Goal: Information Seeking & Learning: Learn about a topic

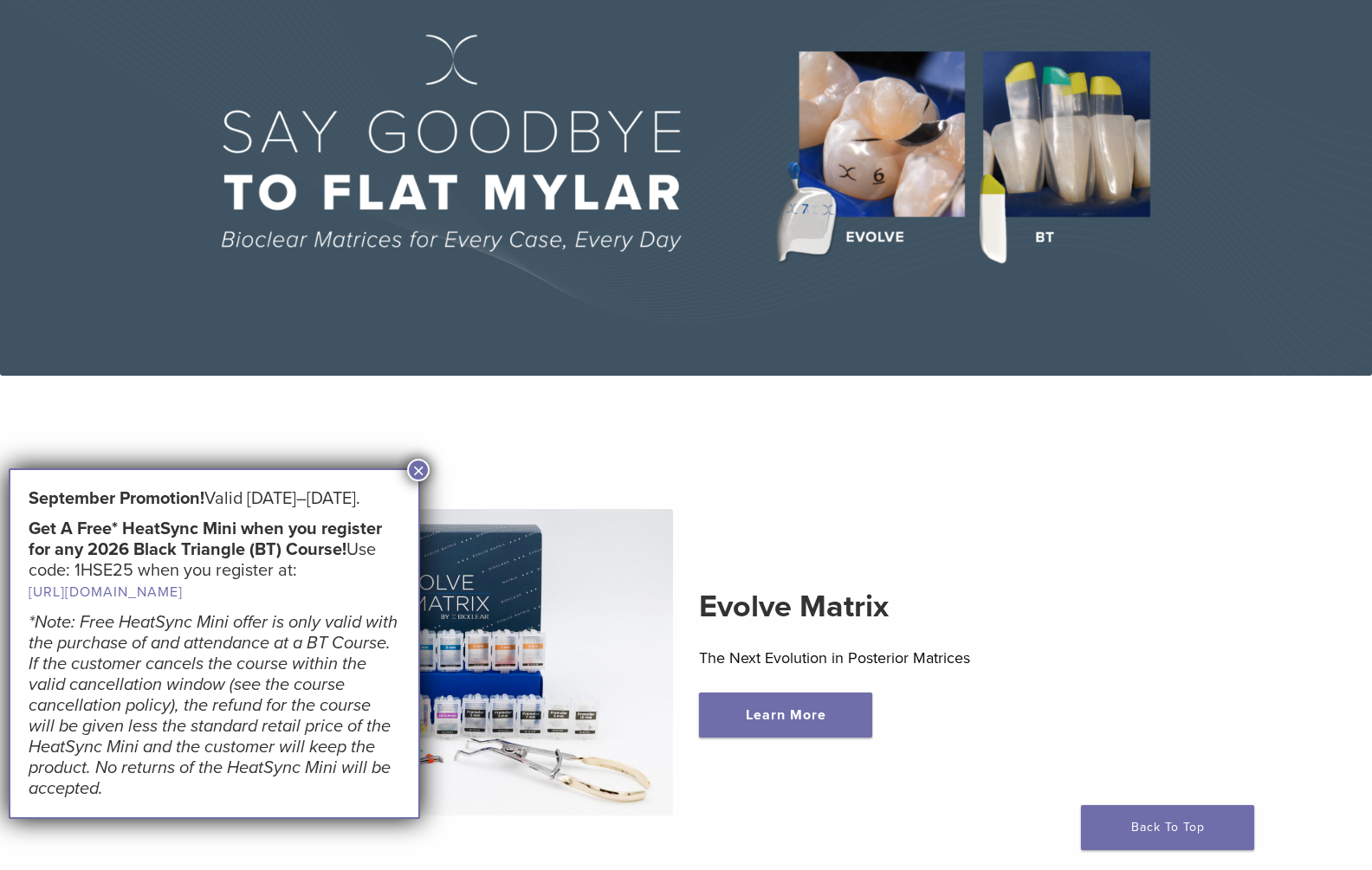
scroll to position [150, 0]
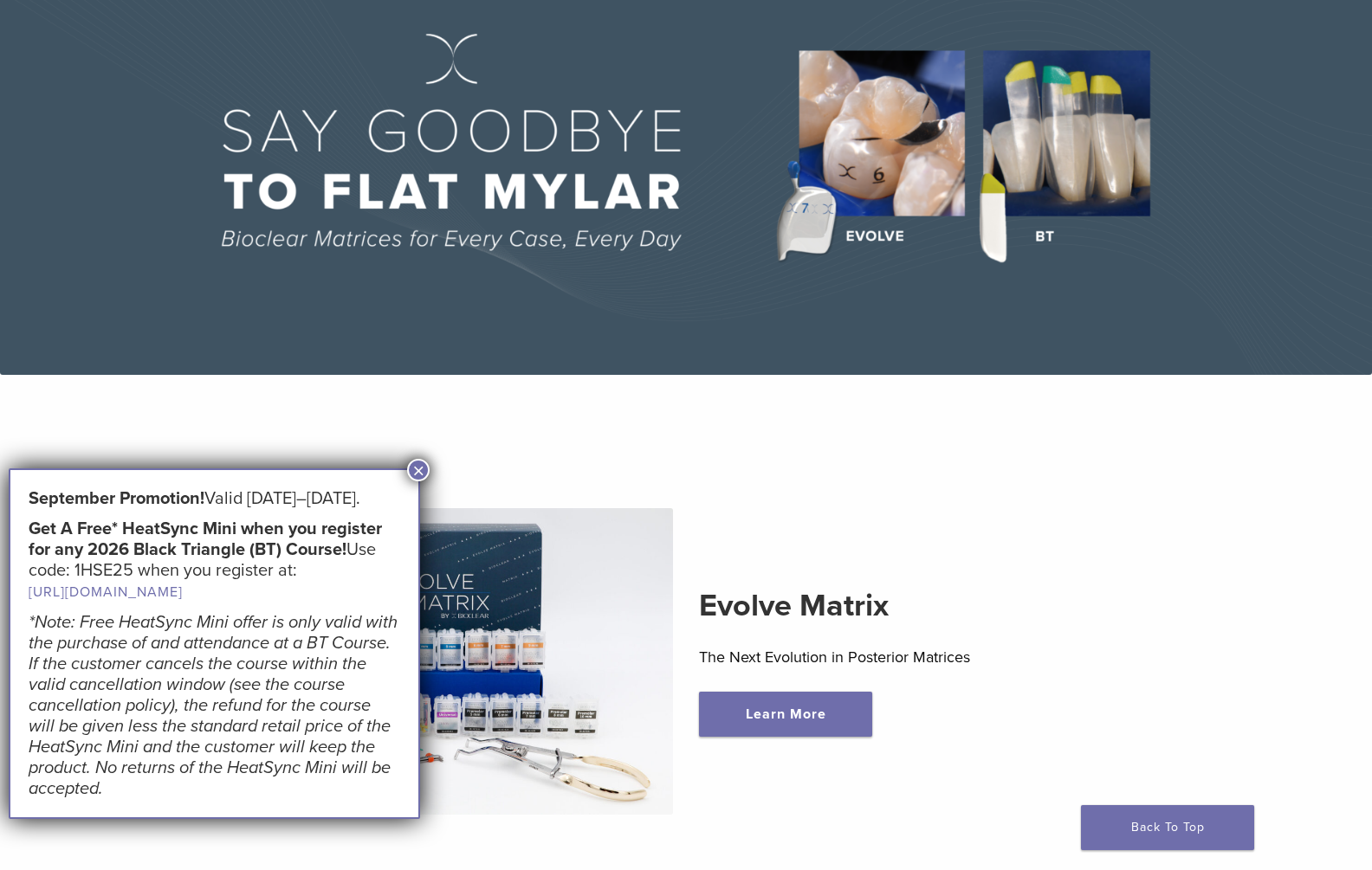
click at [421, 471] on button "×" at bounding box center [418, 470] width 22 height 22
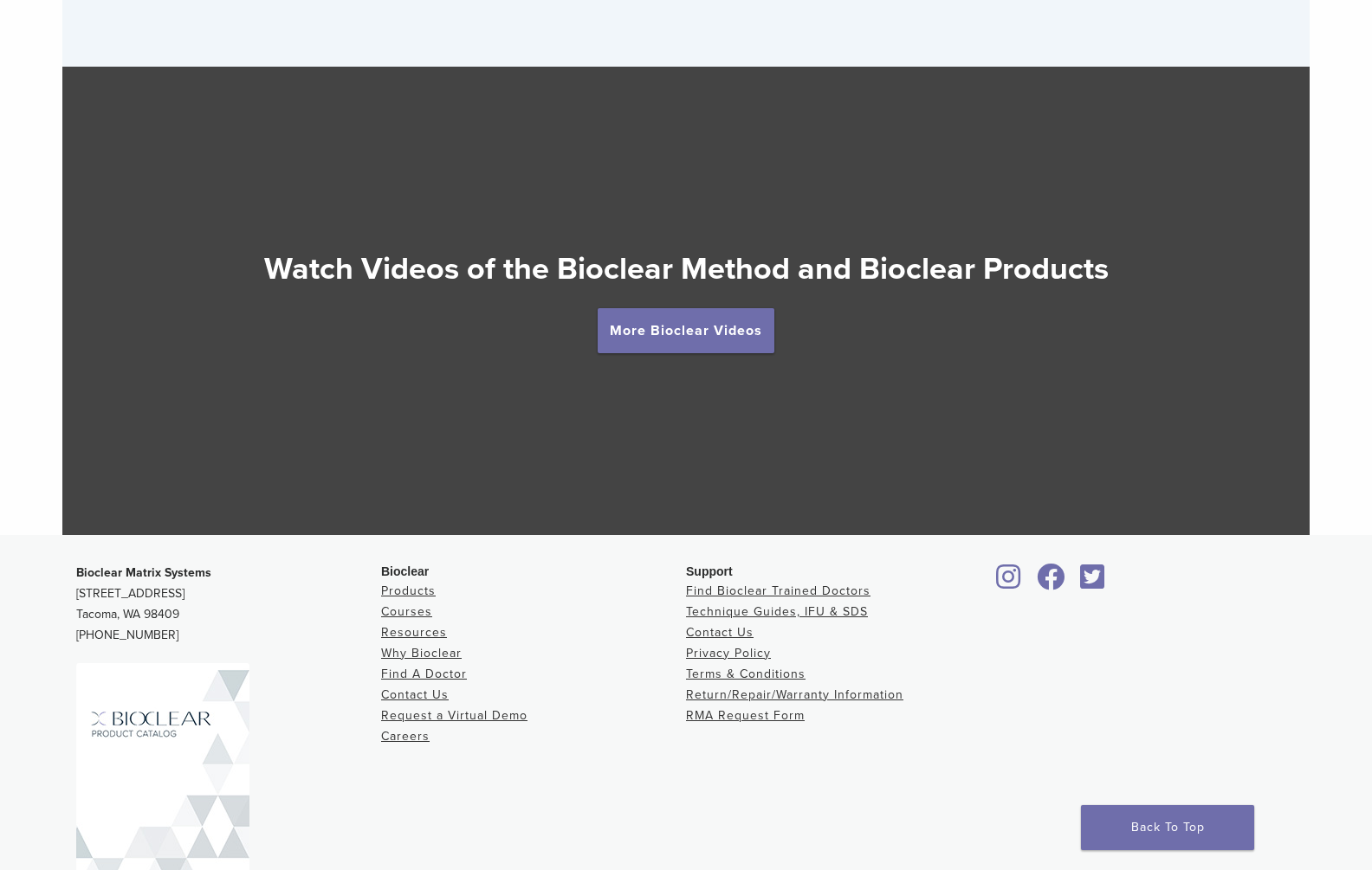
scroll to position [3027, 0]
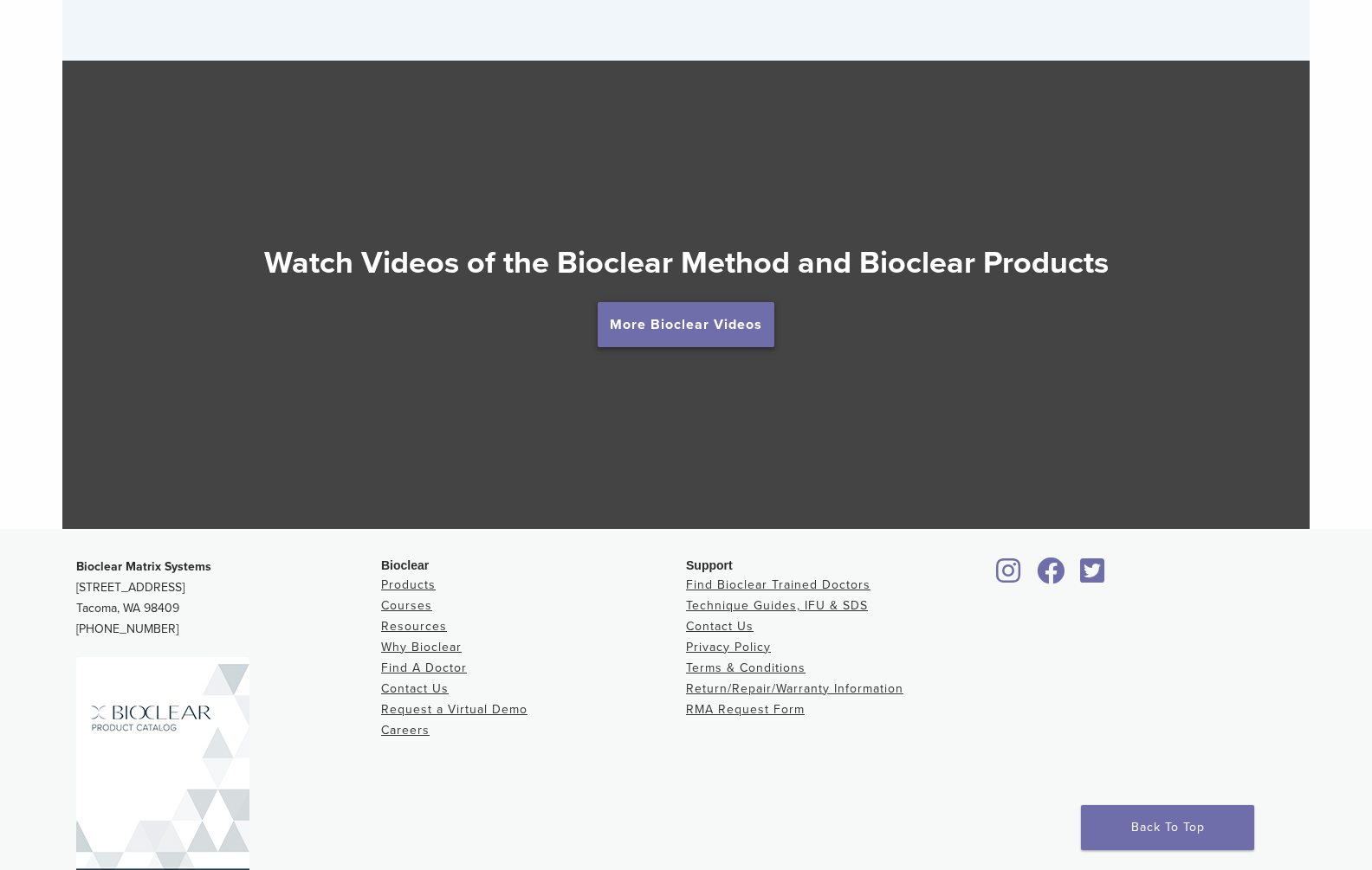
click at [669, 316] on link "More Bioclear Videos" at bounding box center [685, 324] width 177 height 45
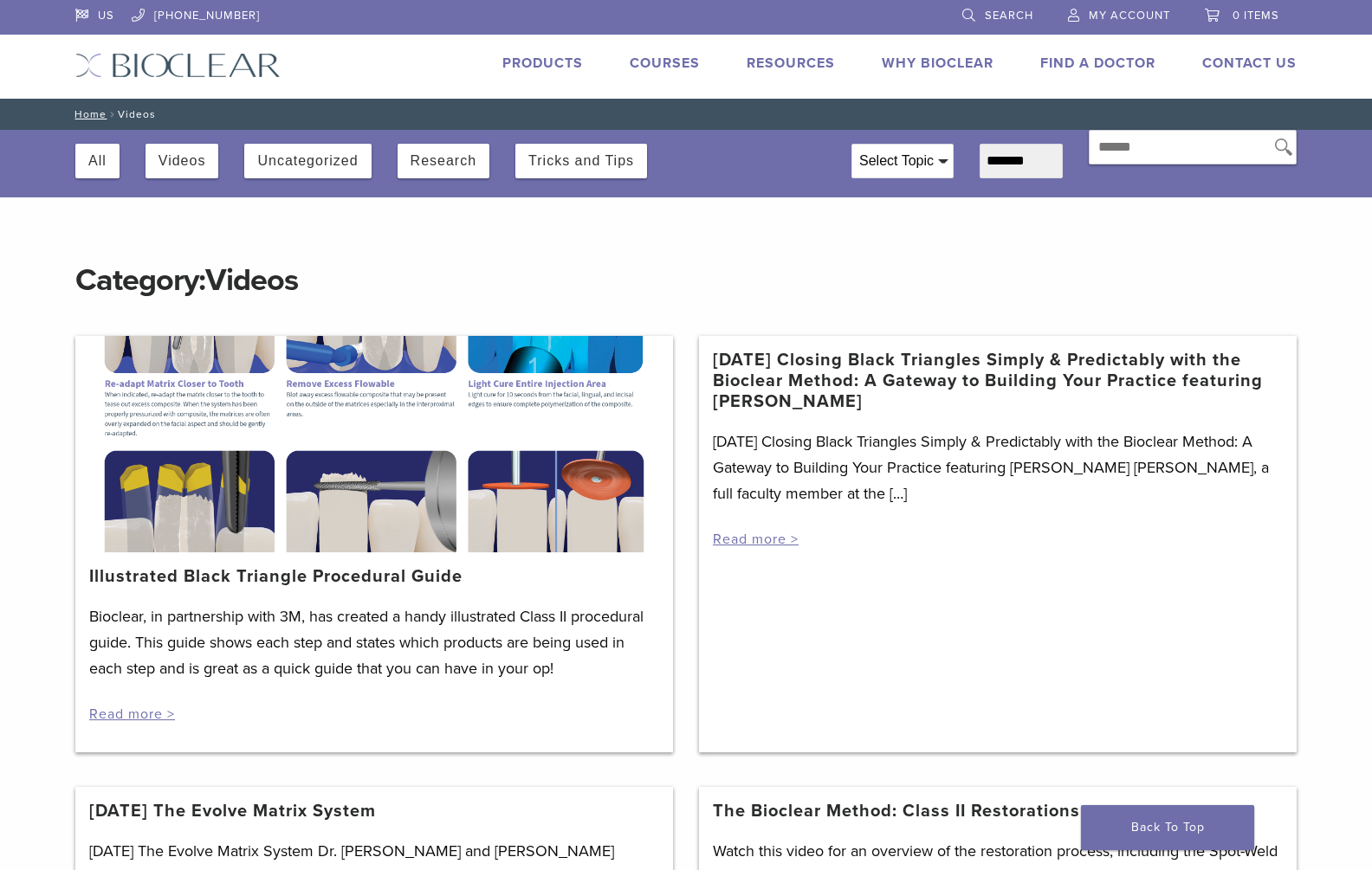
click at [958, 58] on link "Why Bioclear" at bounding box center [938, 64] width 112 height 17
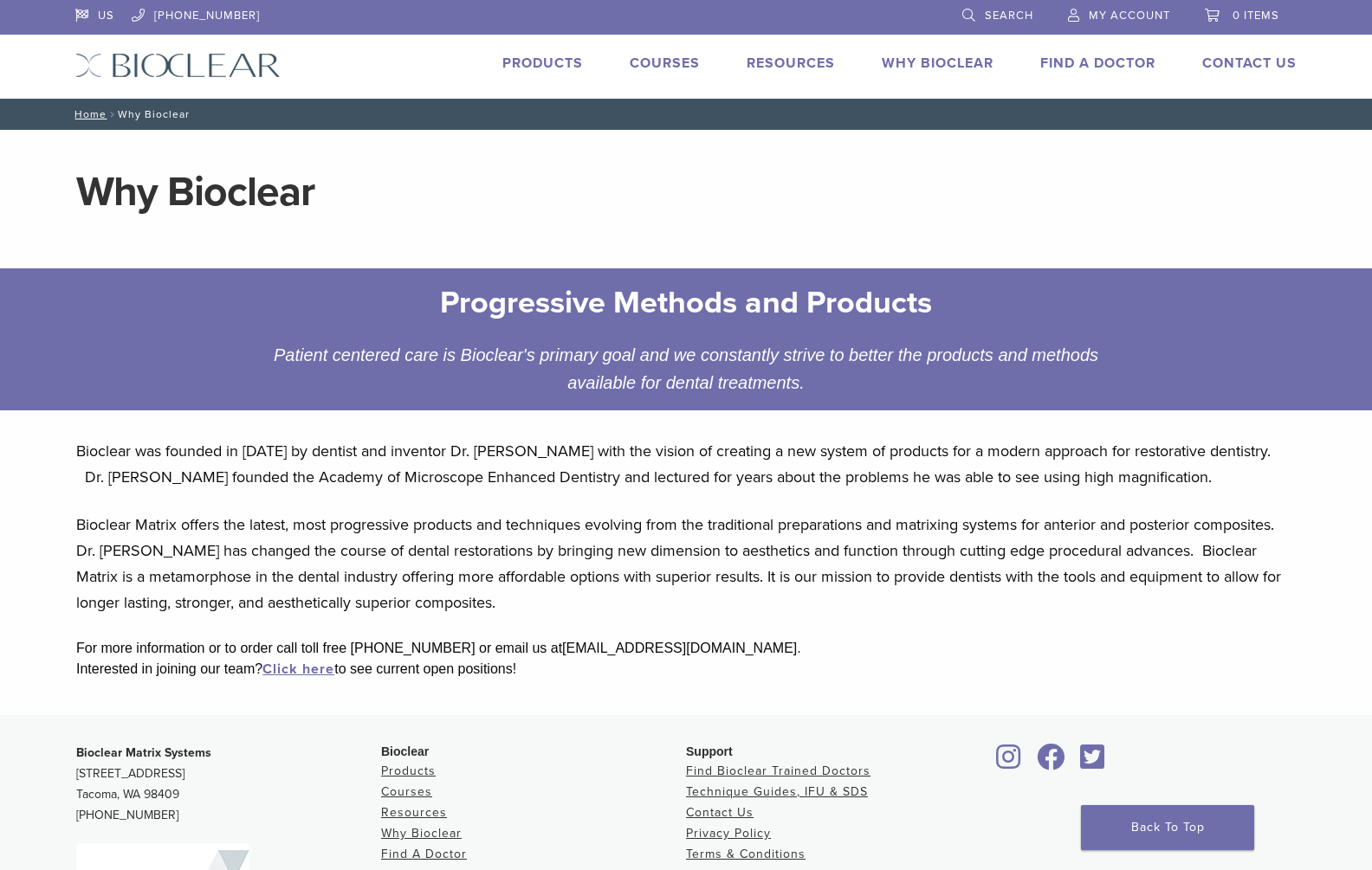
click at [650, 60] on link "Courses" at bounding box center [665, 64] width 70 height 17
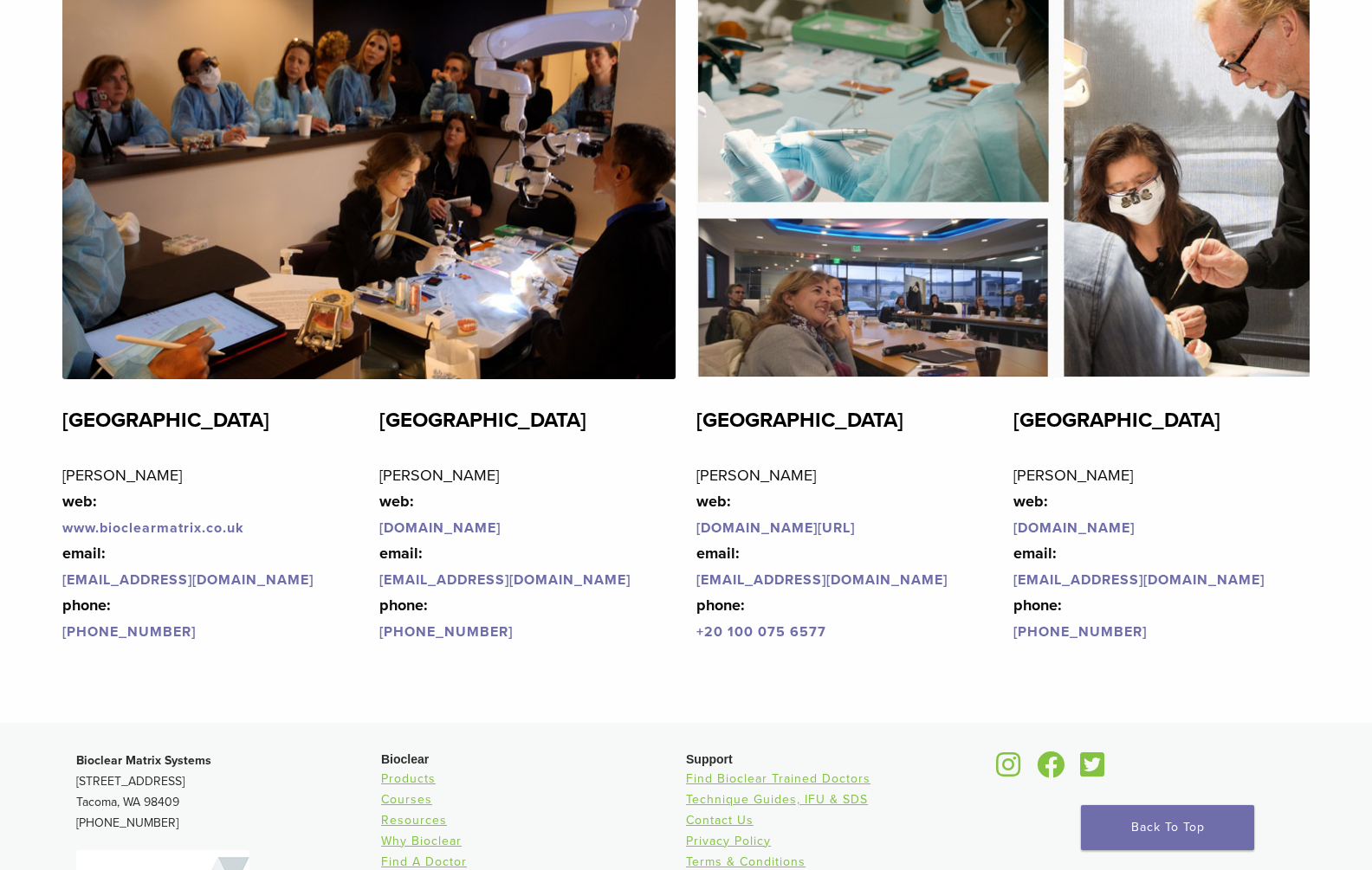
scroll to position [3861, 0]
